Goal: Task Accomplishment & Management: Manage account settings

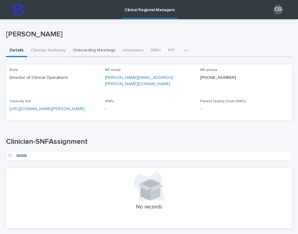
click at [95, 52] on button "Onboarding Meetings" at bounding box center [94, 50] width 50 height 13
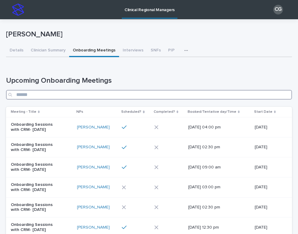
click at [126, 93] on input "Search" at bounding box center [149, 95] width 286 height 10
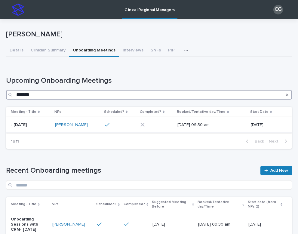
type input "*******"
click at [93, 128] on div "[PERSON_NAME]" at bounding box center [77, 125] width 44 height 10
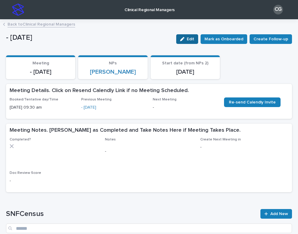
click at [184, 36] on button "Edit" at bounding box center [187, 39] width 22 height 10
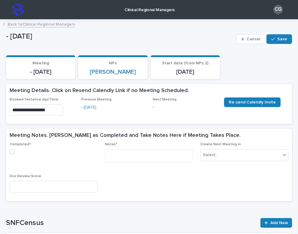
click at [13, 150] on span at bounding box center [12, 151] width 5 height 5
click at [124, 153] on textarea at bounding box center [149, 155] width 88 height 13
paste textarea "**********"
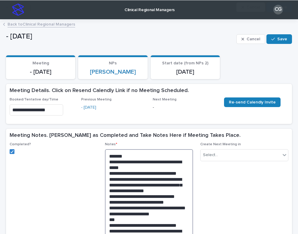
scroll to position [170, 0]
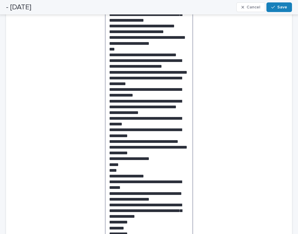
drag, startPoint x: 134, startPoint y: 139, endPoint x: 107, endPoint y: 125, distance: 30.5
click at [107, 125] on textarea at bounding box center [149, 109] width 88 height 260
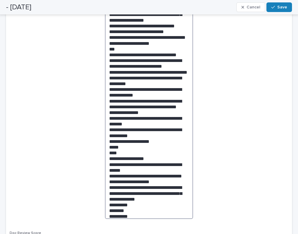
click at [144, 144] on textarea at bounding box center [149, 99] width 88 height 240
drag, startPoint x: 162, startPoint y: 150, endPoint x: 107, endPoint y: 131, distance: 58.1
click at [107, 131] on textarea at bounding box center [149, 99] width 88 height 240
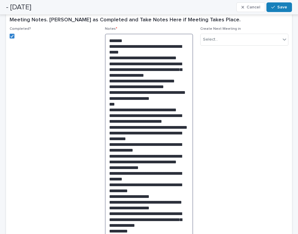
scroll to position [113, 0]
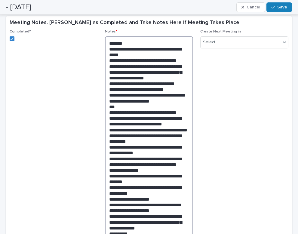
drag, startPoint x: 129, startPoint y: 134, endPoint x: 143, endPoint y: 126, distance: 16.1
click at [143, 126] on textarea at bounding box center [149, 143] width 88 height 215
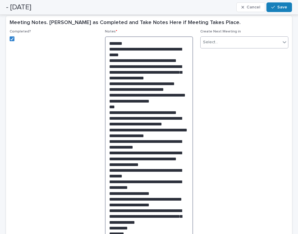
type textarea "**********"
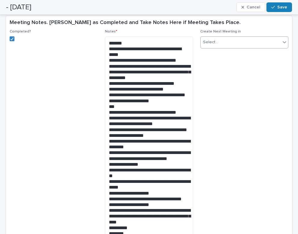
click at [234, 44] on div "Select..." at bounding box center [240, 42] width 80 height 10
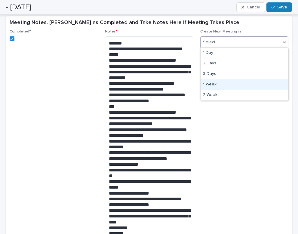
click at [215, 85] on div "1 Week" at bounding box center [243, 84] width 87 height 11
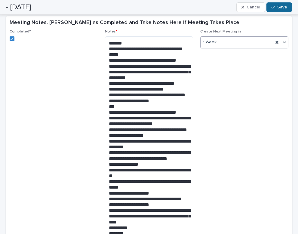
click at [273, 5] on icon "button" at bounding box center [273, 7] width 4 height 4
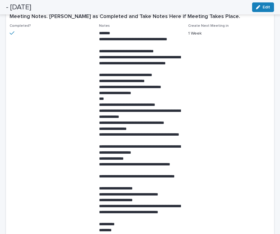
scroll to position [0, 0]
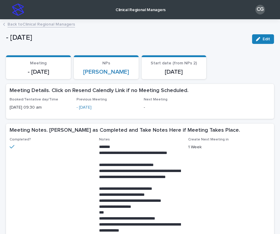
click at [44, 26] on link "Back to Clinical Regional Managers" at bounding box center [42, 23] width 68 height 7
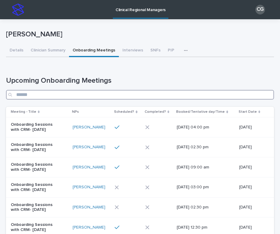
click at [85, 96] on input "Search" at bounding box center [140, 95] width 268 height 10
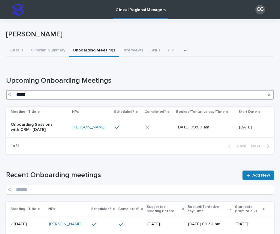
type input "*****"
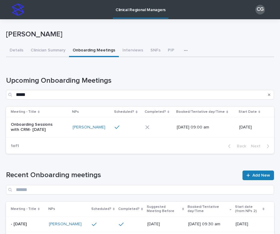
click at [61, 132] on div "Onboarding Sessions with CRM- [DATE]" at bounding box center [39, 127] width 57 height 15
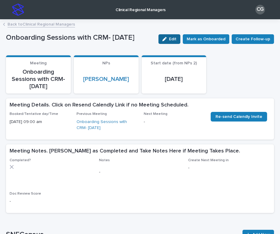
click at [177, 39] on span "Edit" at bounding box center [173, 39] width 8 height 4
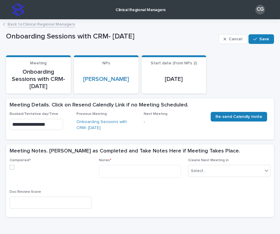
click at [8, 158] on div "Completed? Notes * Create Next Meeting in Select... Doc Review Score" at bounding box center [140, 187] width 268 height 59
click at [12, 165] on span at bounding box center [12, 167] width 5 height 5
click at [110, 166] on textarea at bounding box center [140, 171] width 82 height 13
paste textarea "**********"
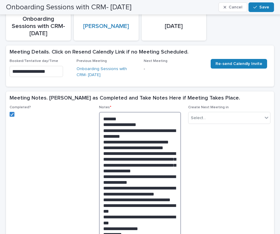
scroll to position [51, 0]
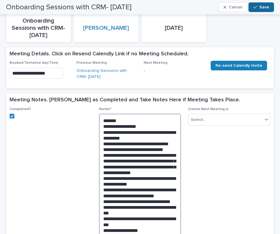
type textarea "**********"
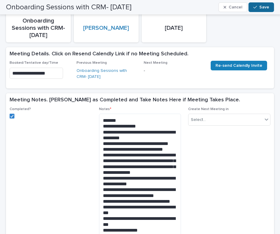
click at [266, 10] on button "Save" at bounding box center [262, 7] width 26 height 10
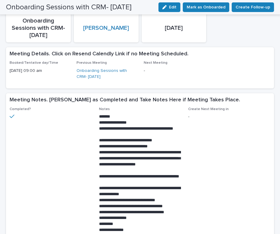
scroll to position [0, 0]
